Goal: Task Accomplishment & Management: Manage account settings

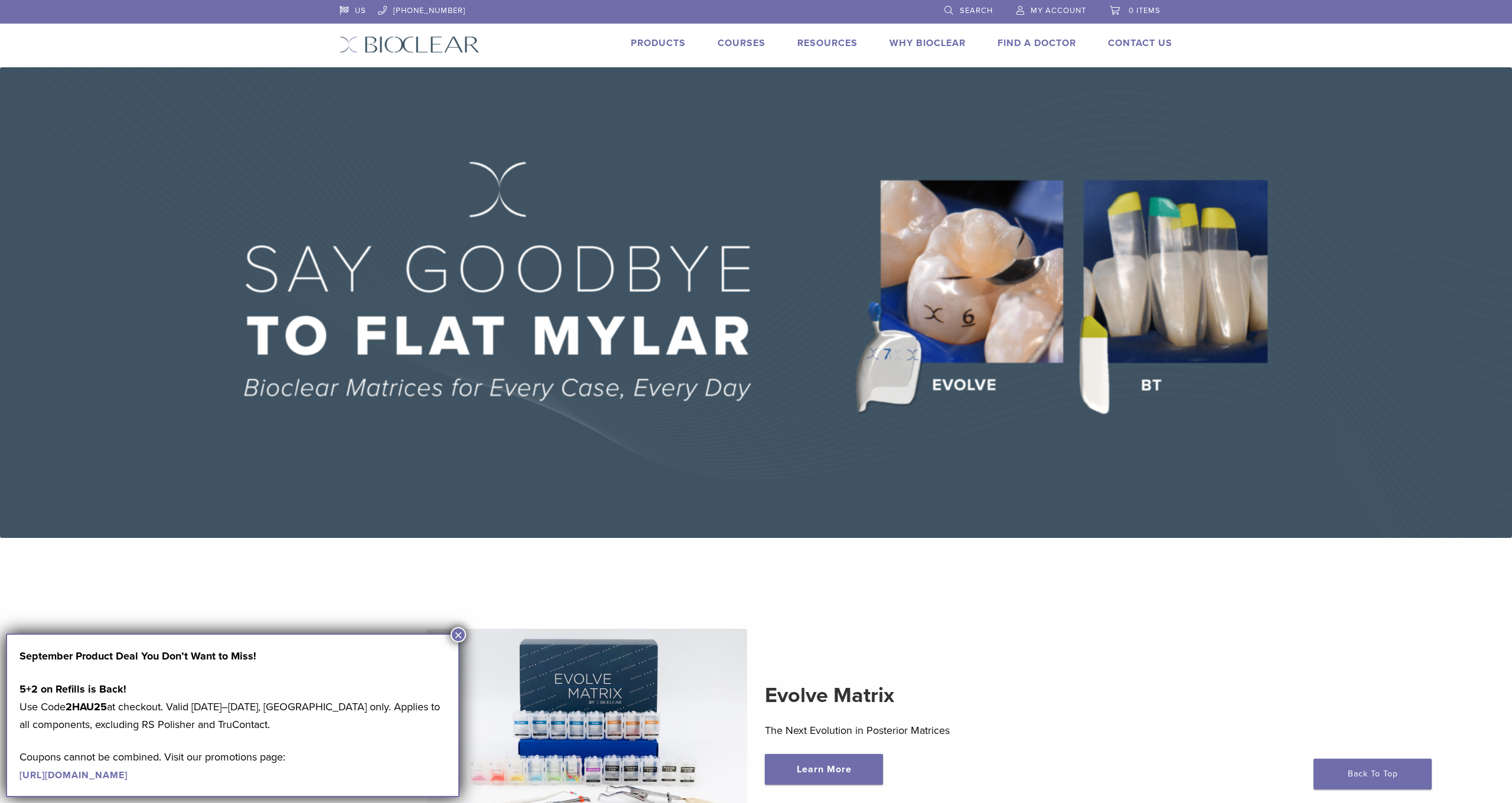
click at [1020, 15] on link "My Account" at bounding box center [1052, 9] width 70 height 17
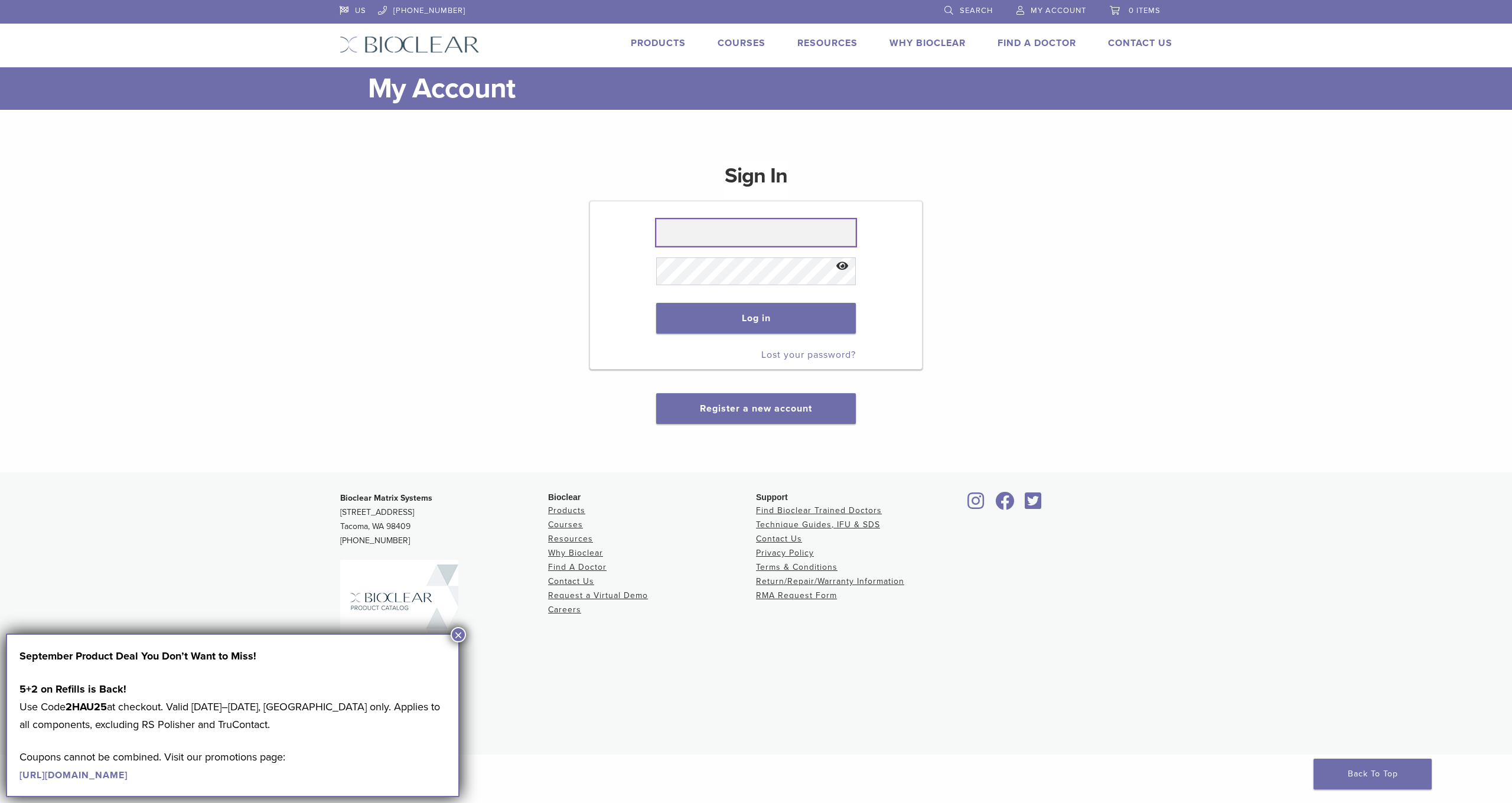
click at [741, 232] on input "text" at bounding box center [756, 232] width 199 height 27
type input "**********"
click at [751, 329] on button "Log in" at bounding box center [756, 318] width 199 height 31
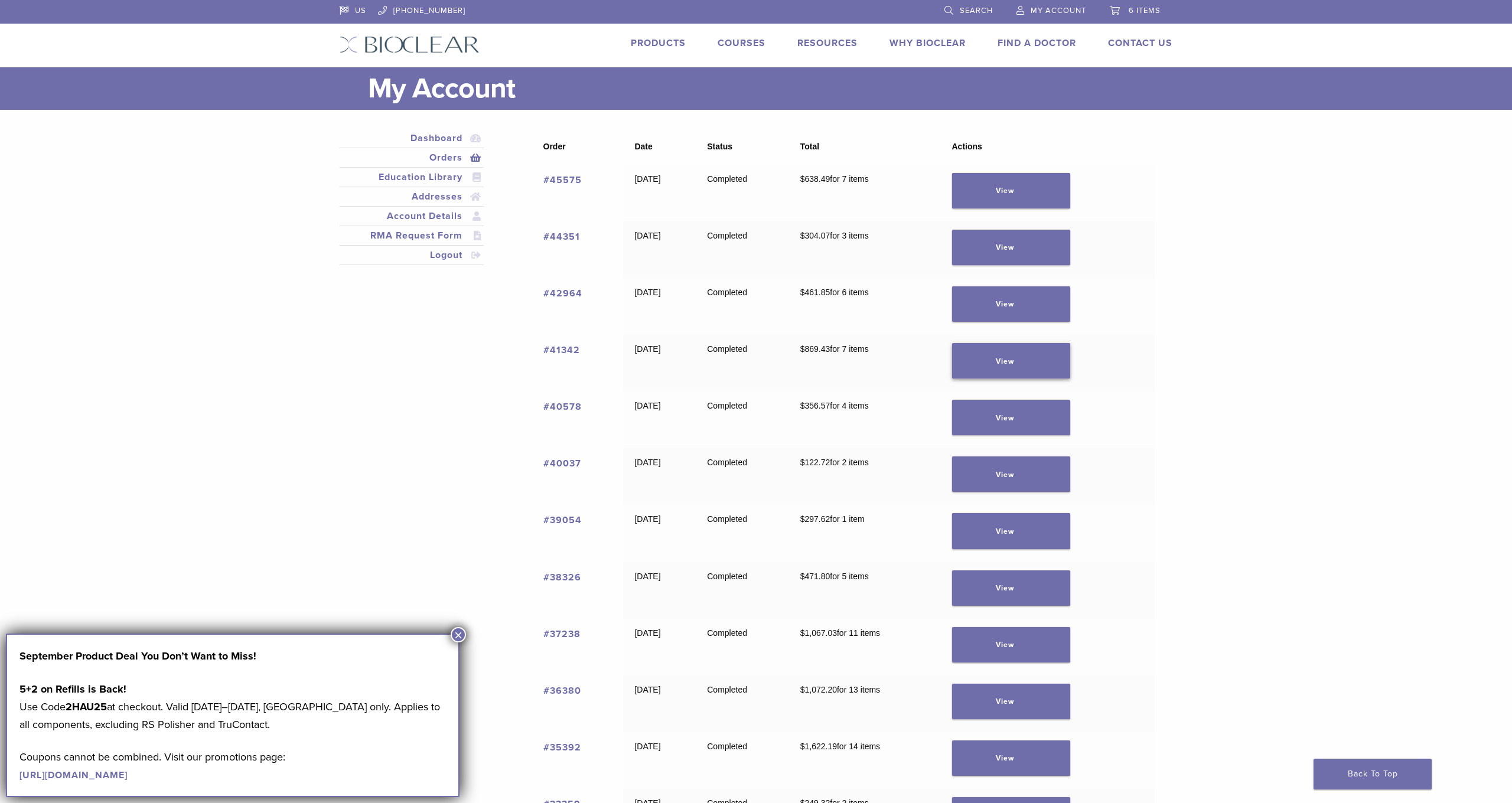
click at [1014, 360] on link "View" at bounding box center [1011, 360] width 118 height 36
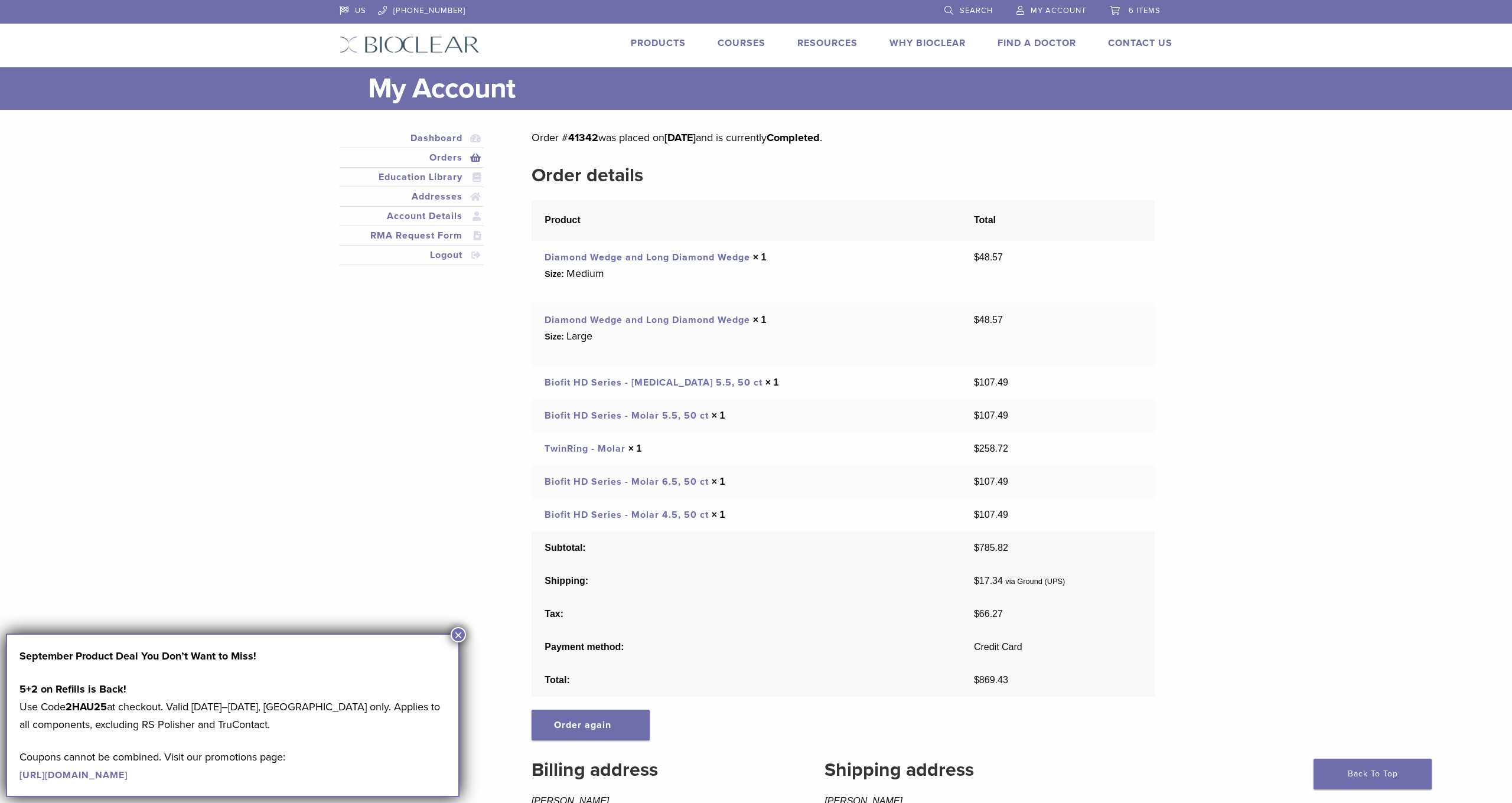
click at [612, 449] on link "TwinRing - Molar" at bounding box center [585, 448] width 81 height 12
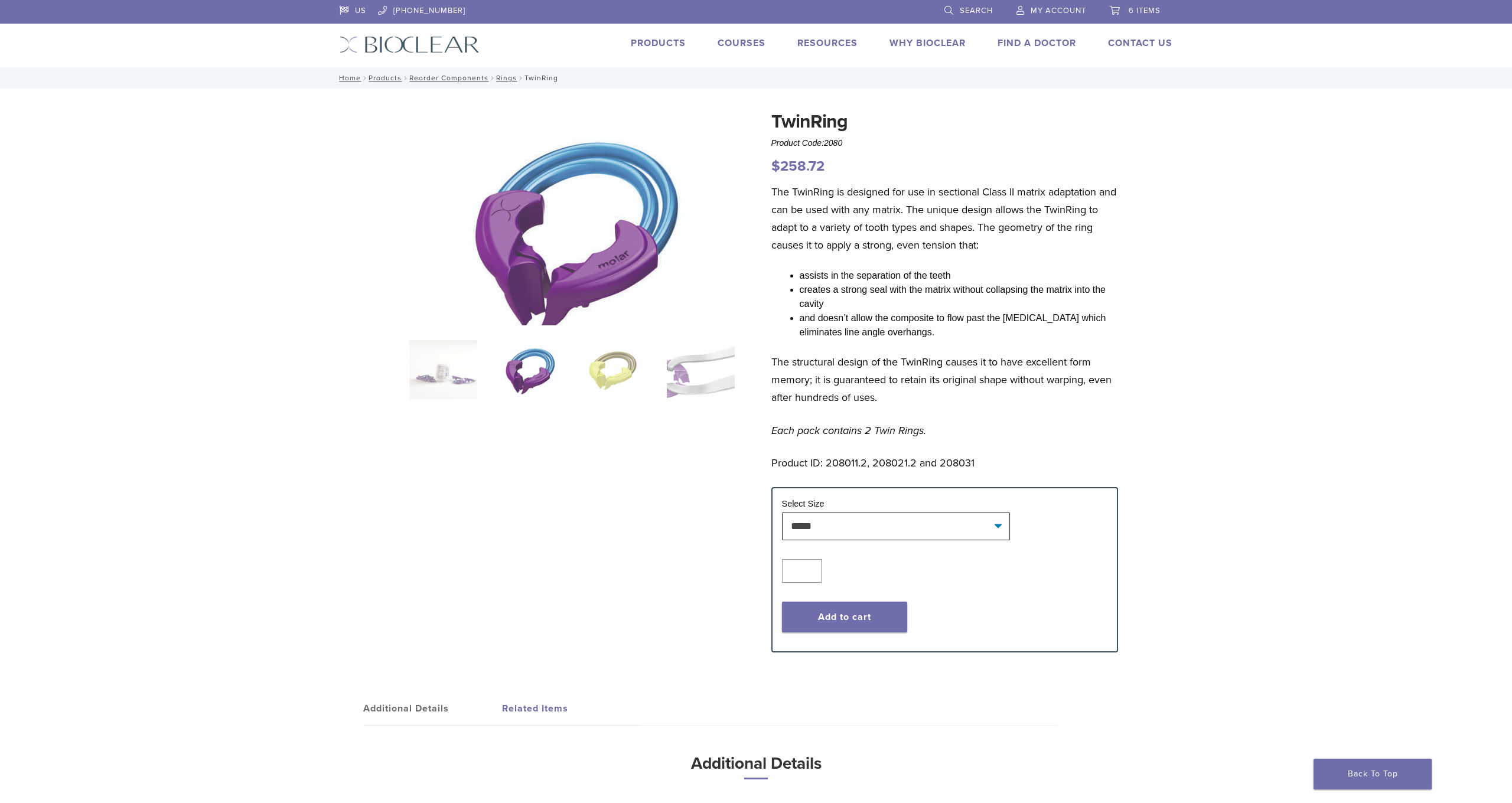
click at [1133, 12] on span "6 items" at bounding box center [1145, 10] width 32 height 10
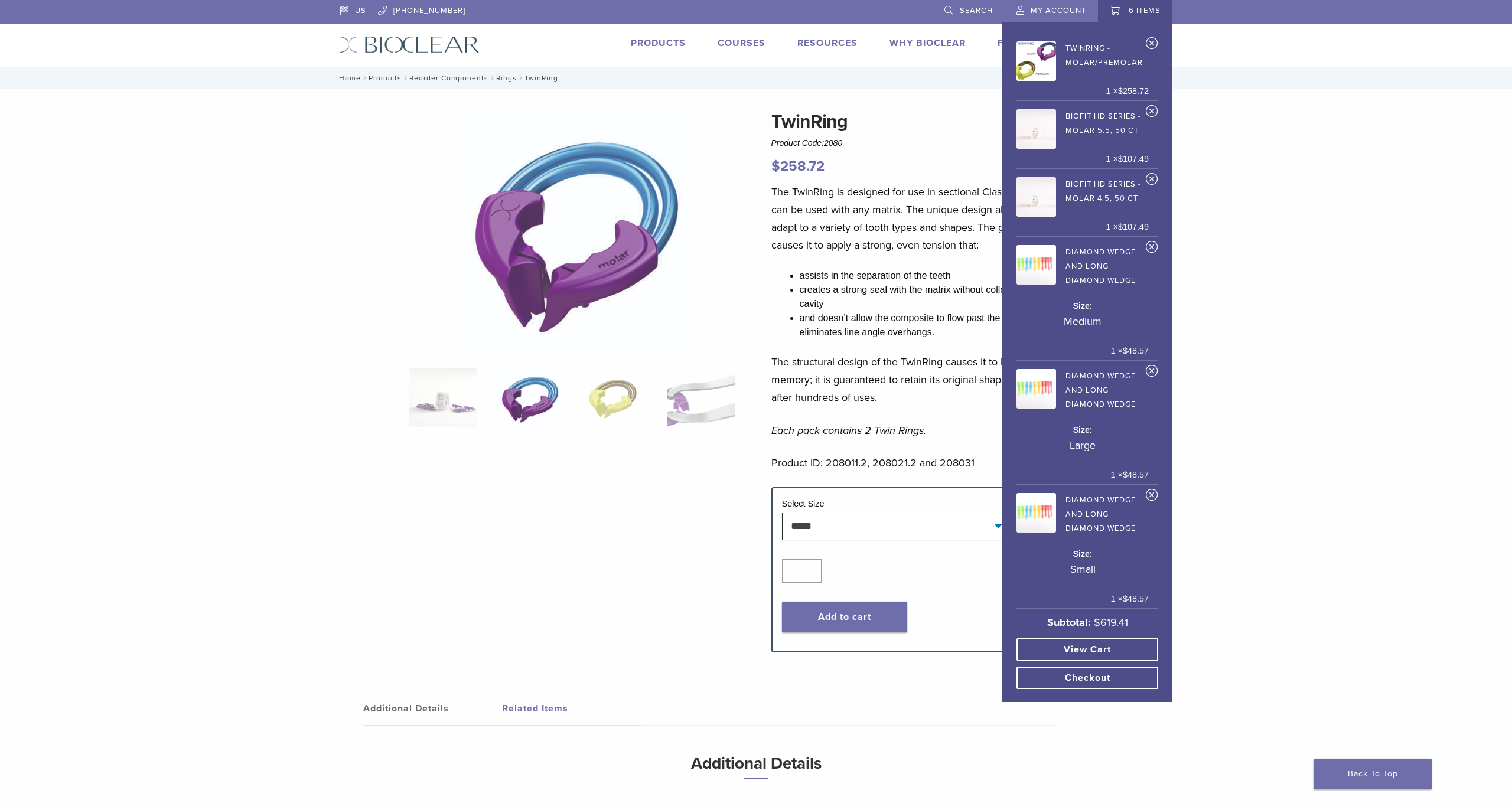
click at [1087, 638] on link "View cart" at bounding box center [1087, 649] width 142 height 22
